Goal: Complete application form

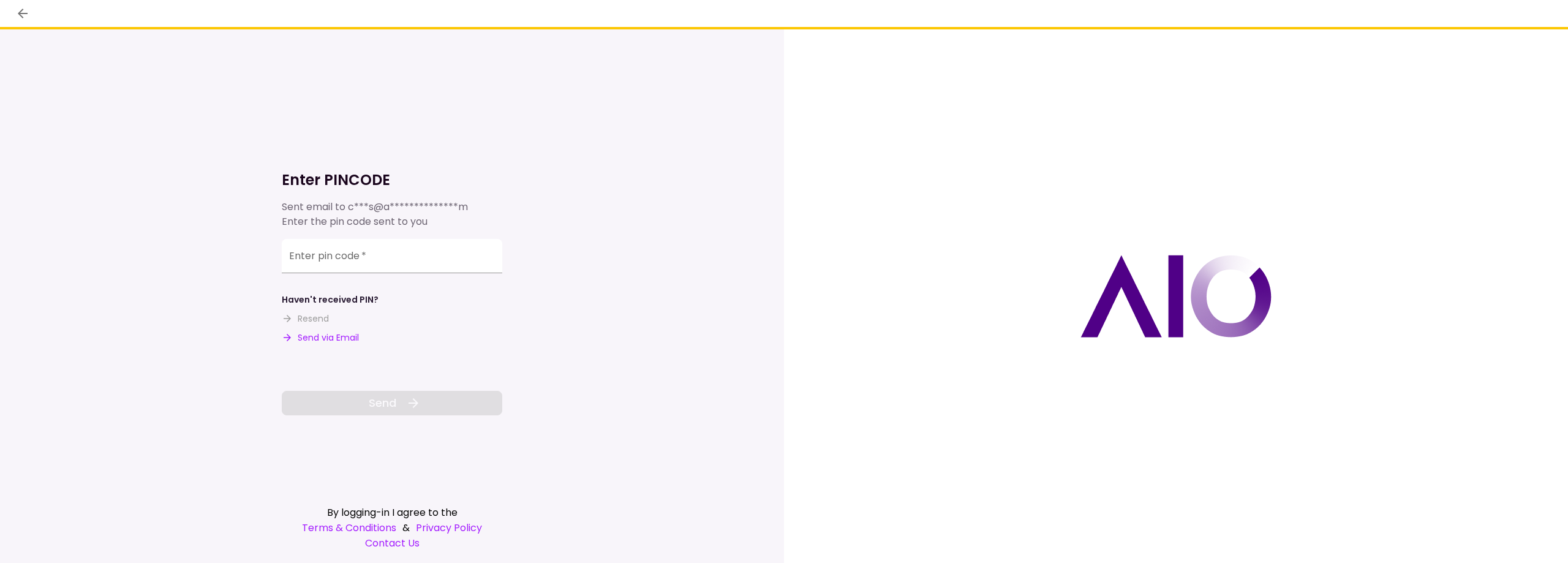
click at [477, 303] on div "Haven't received PIN? Resend Send via Email" at bounding box center [392, 319] width 220 height 51
click at [308, 253] on div "Enter pin code   *" at bounding box center [392, 257] width 220 height 35
drag, startPoint x: 308, startPoint y: 253, endPoint x: 297, endPoint y: 257, distance: 11.7
click at [297, 257] on input "Enter pin code   *" at bounding box center [392, 257] width 220 height 35
paste input "******"
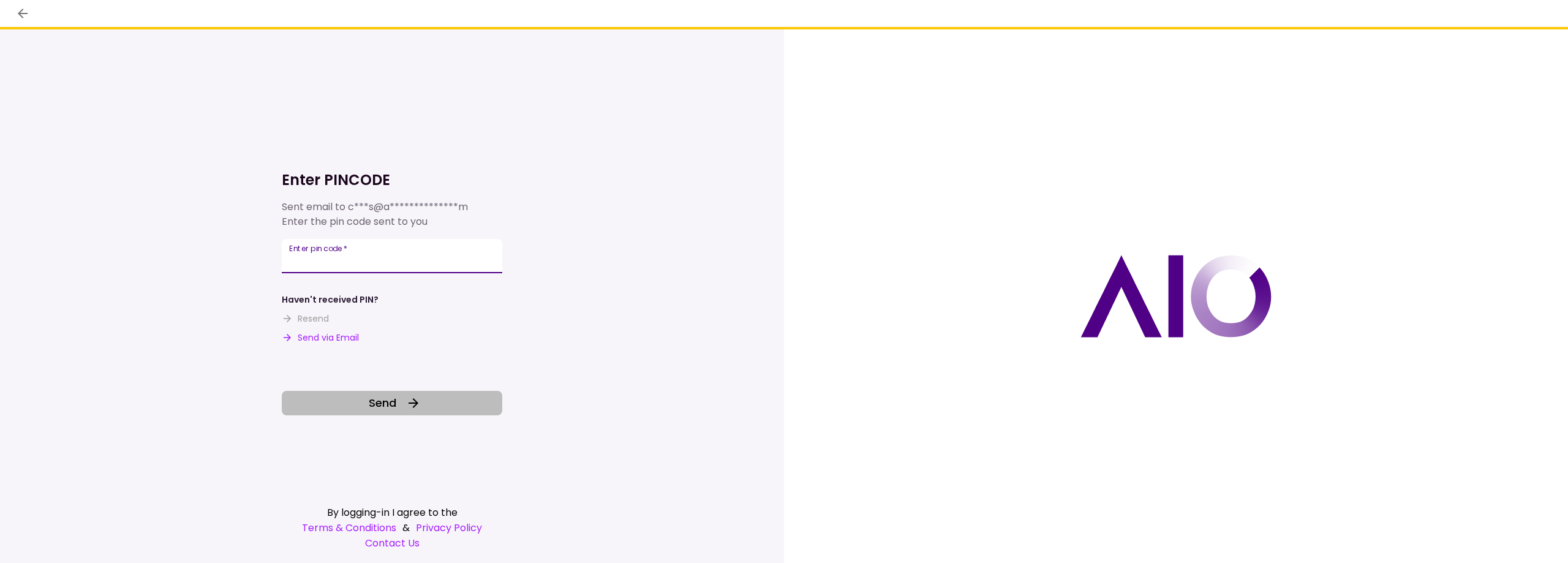
type input "******"
click at [380, 407] on span "Send" at bounding box center [382, 403] width 27 height 17
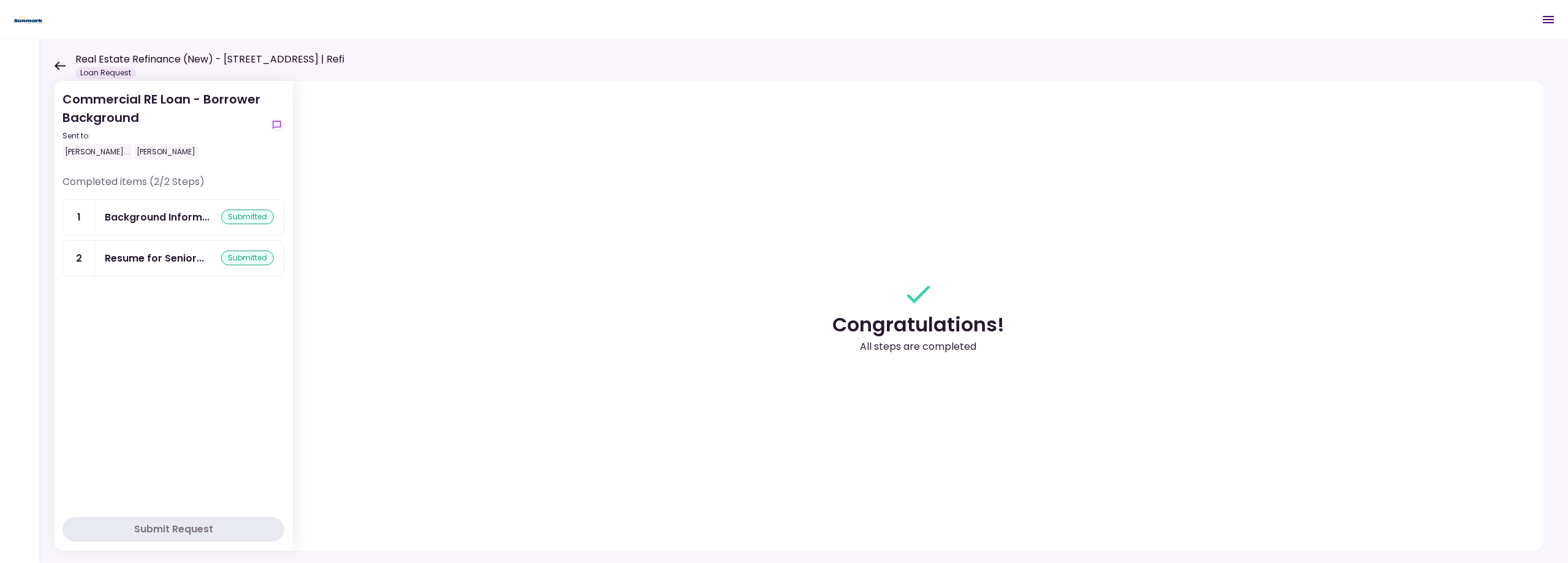
click at [54, 59] on div "Commercial RE Loan - Borrower Background Sent to: [PERSON_NAME]... [PERSON_NAME…" at bounding box center [803, 301] width 1528 height 524
click at [56, 67] on icon at bounding box center [59, 65] width 11 height 8
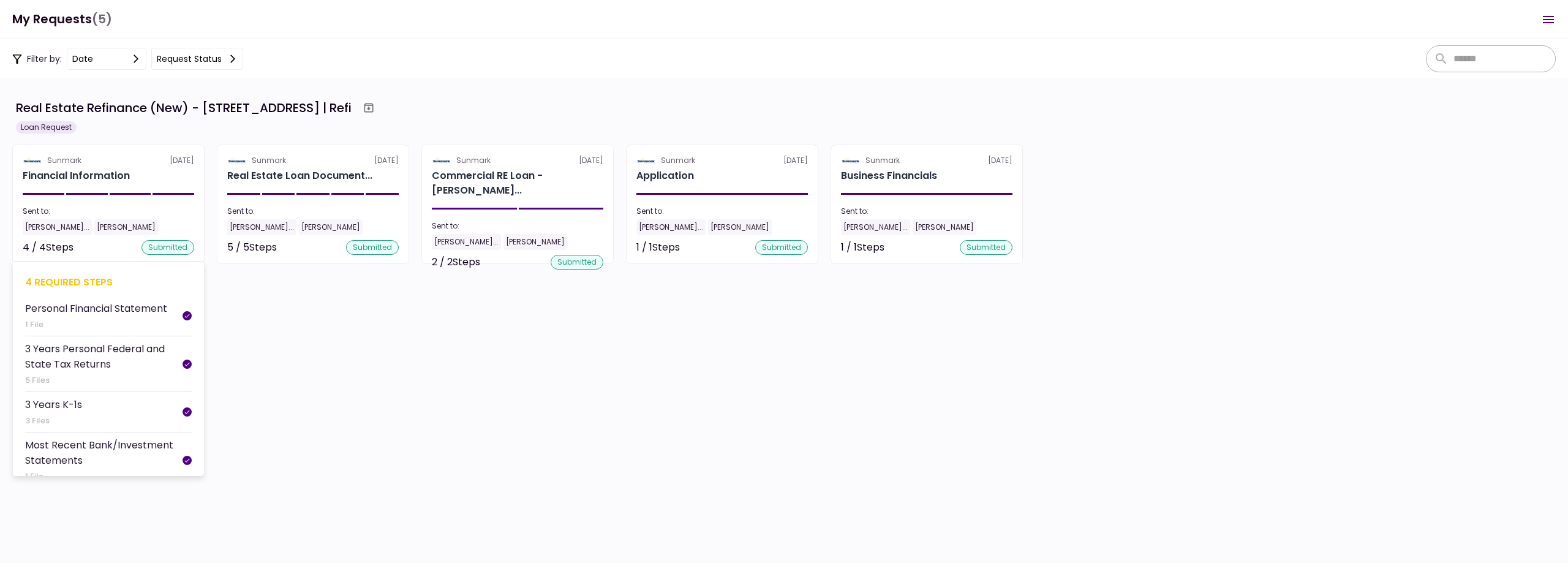
click at [82, 304] on div "Personal Financial Statement" at bounding box center [96, 309] width 142 height 16
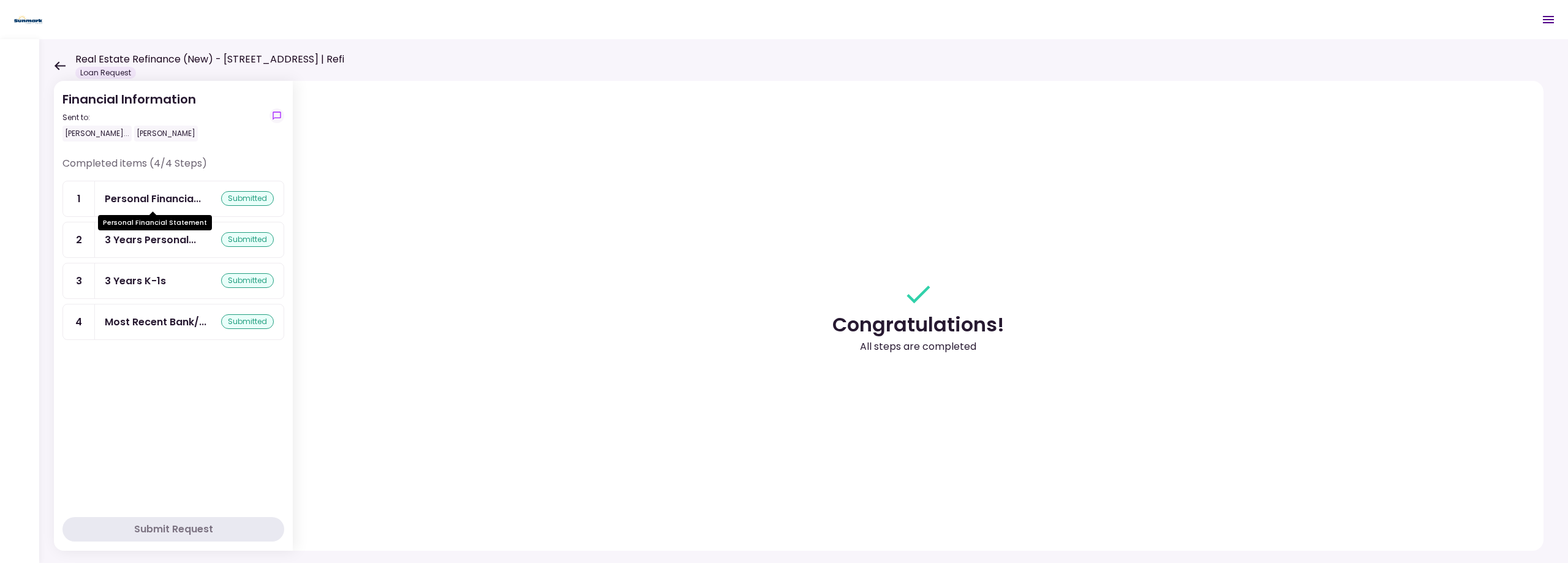
click at [144, 196] on div "Personal Financia..." at bounding box center [153, 199] width 97 height 16
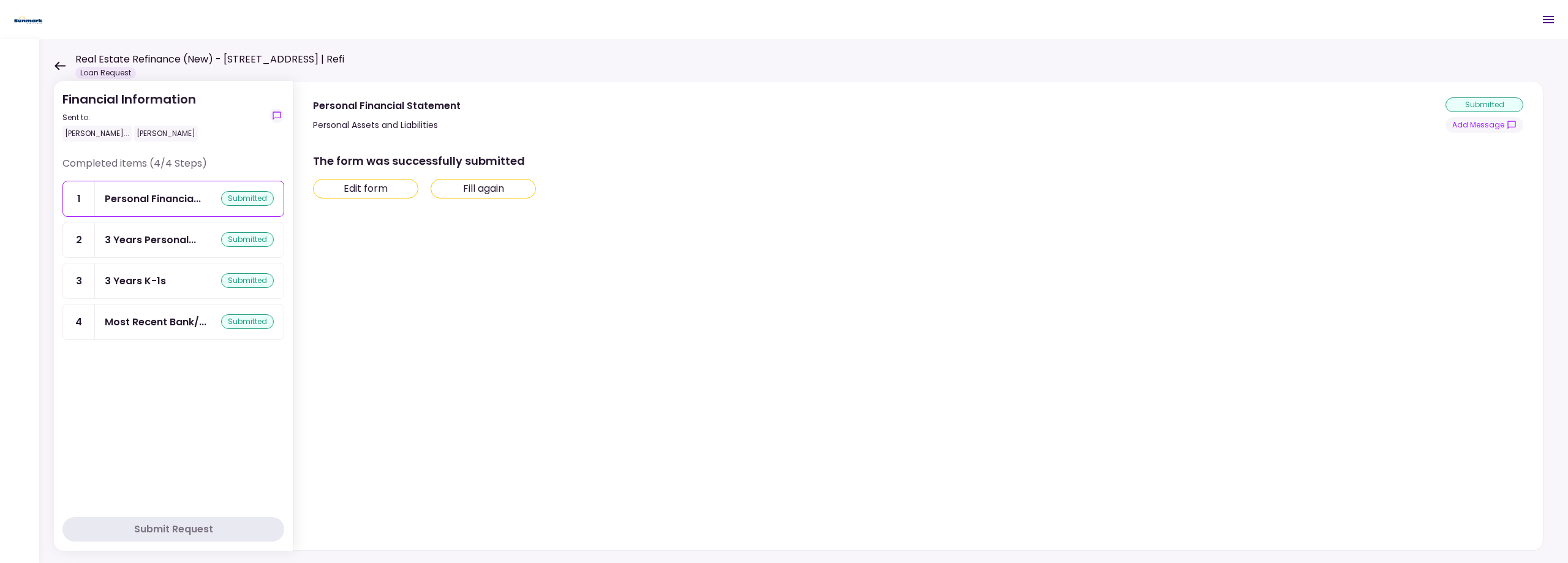
click at [360, 189] on button "Edit form" at bounding box center [365, 189] width 106 height 20
click at [59, 65] on icon at bounding box center [59, 65] width 11 height 8
